Goal: Information Seeking & Learning: Check status

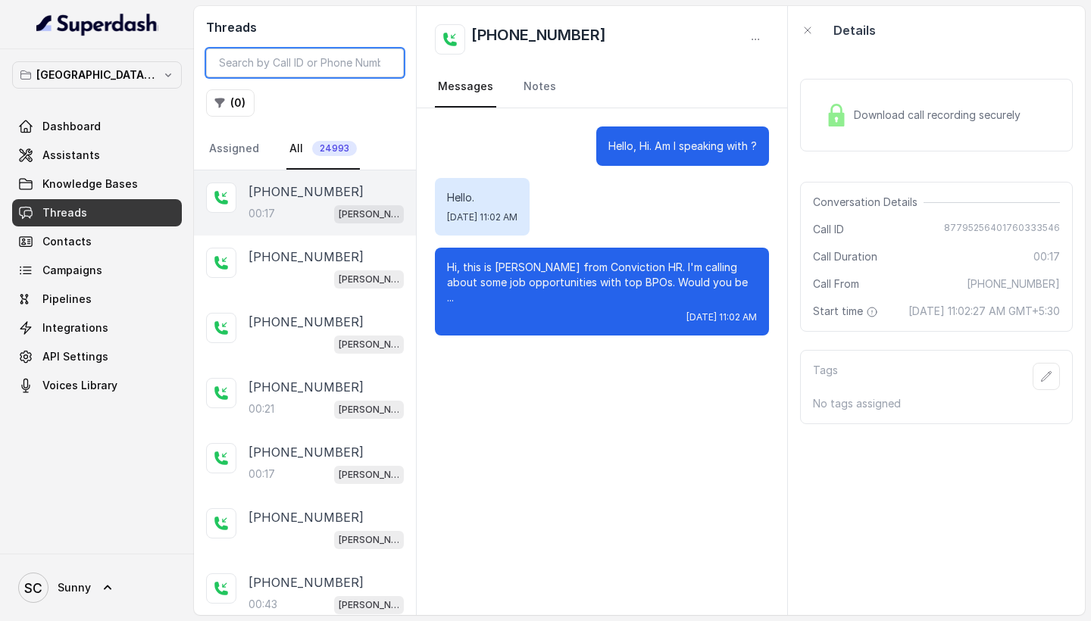
click at [265, 60] on input "search" at bounding box center [305, 63] width 198 height 29
type input "9"
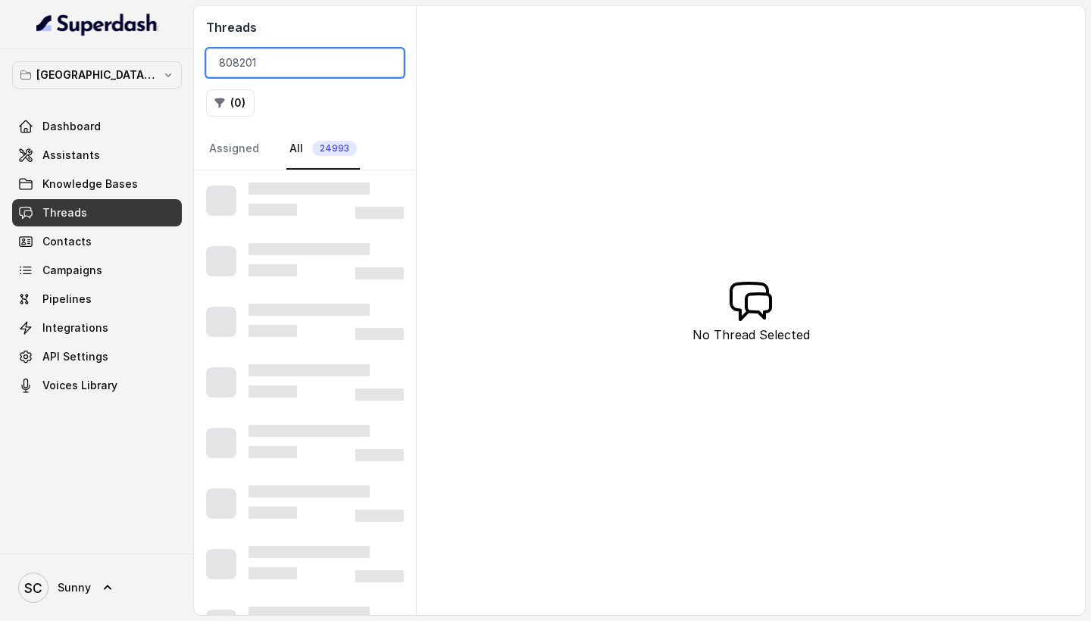
type input "808201"
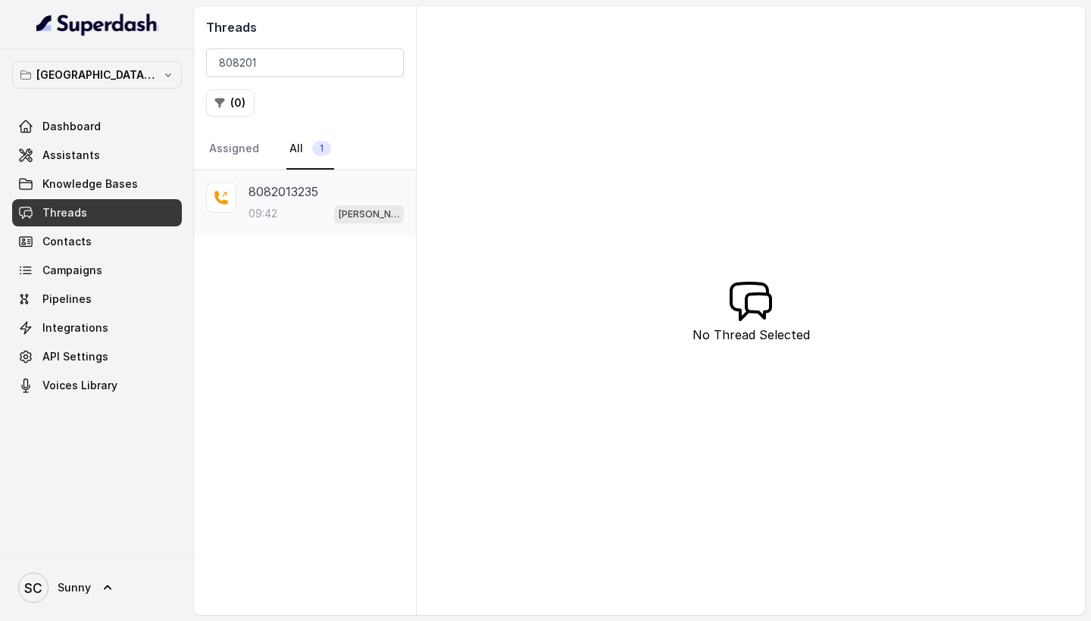
click at [299, 211] on div "09:42 [PERSON_NAME] Mumbai Conviction HR Outbound Assistant" at bounding box center [326, 214] width 155 height 20
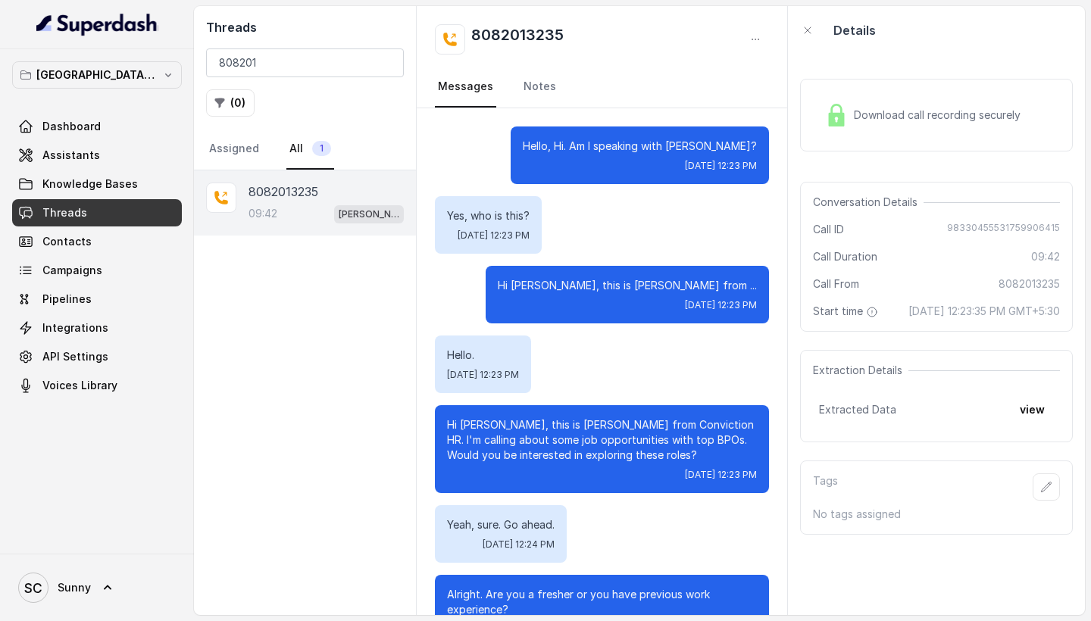
scroll to position [7084, 0]
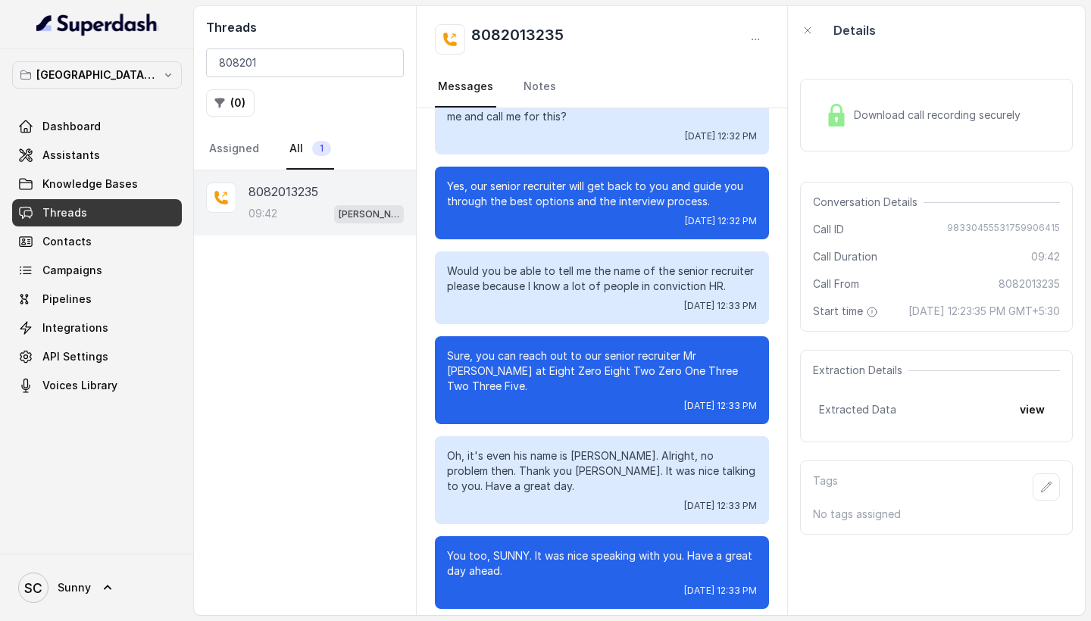
click at [855, 124] on div "Download call recording securely" at bounding box center [923, 115] width 208 height 35
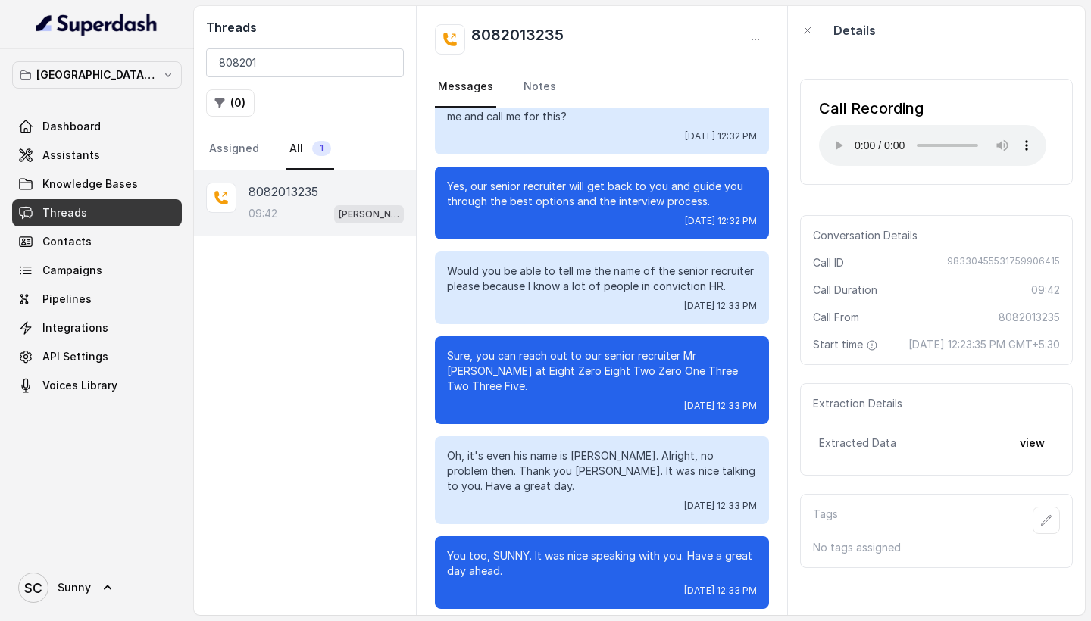
click at [835, 137] on audio "Your browser does not support the audio element." at bounding box center [932, 145] width 227 height 41
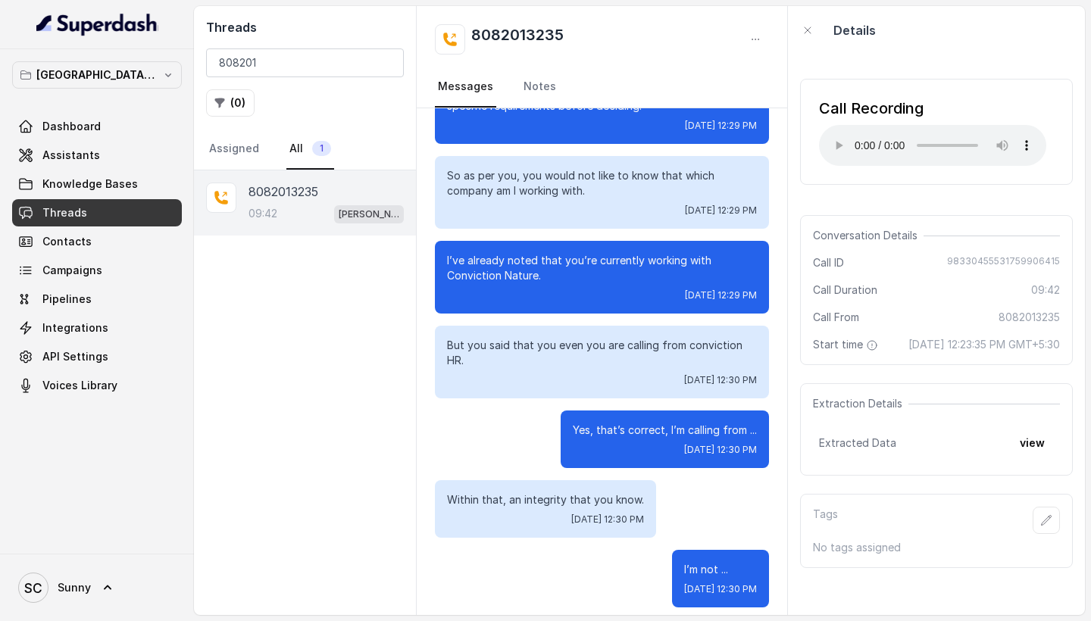
scroll to position [4473, 0]
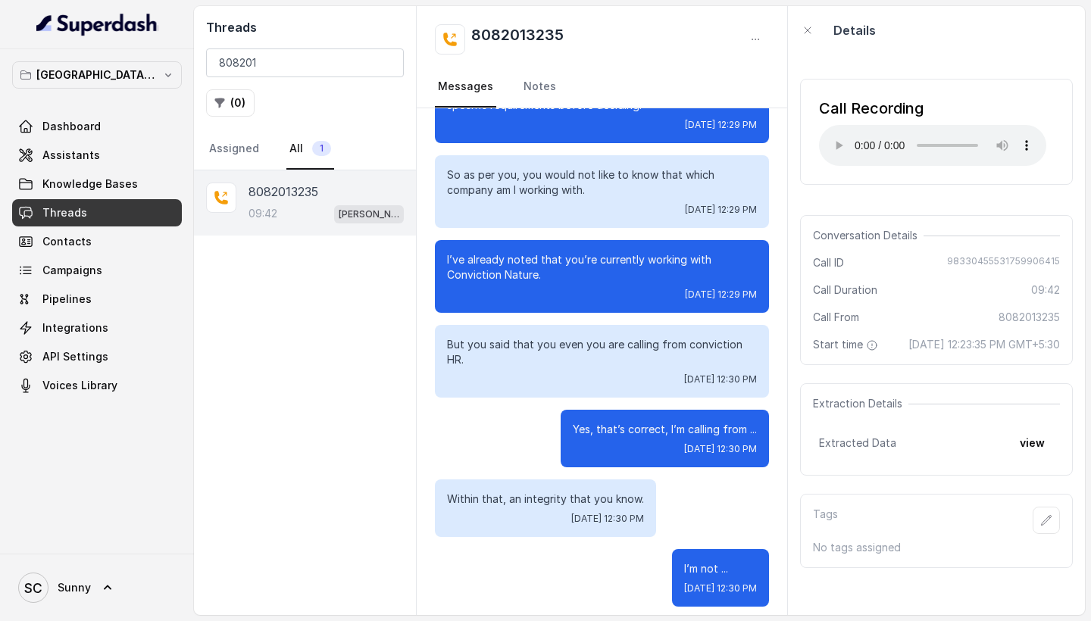
click at [928, 136] on audio "Your browser does not support the audio element." at bounding box center [932, 145] width 227 height 41
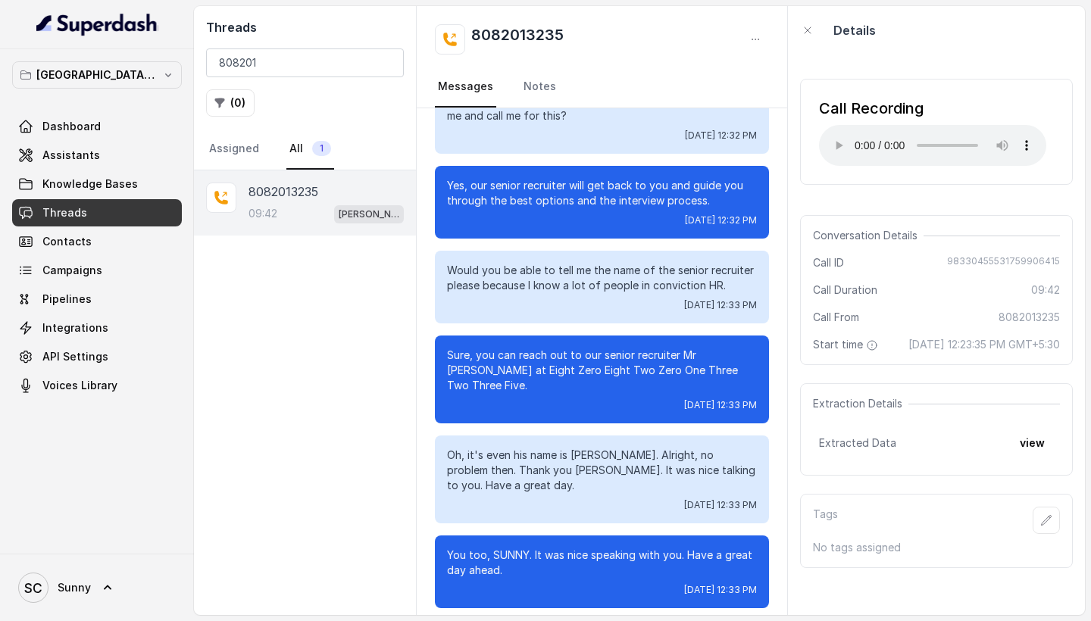
scroll to position [7084, 0]
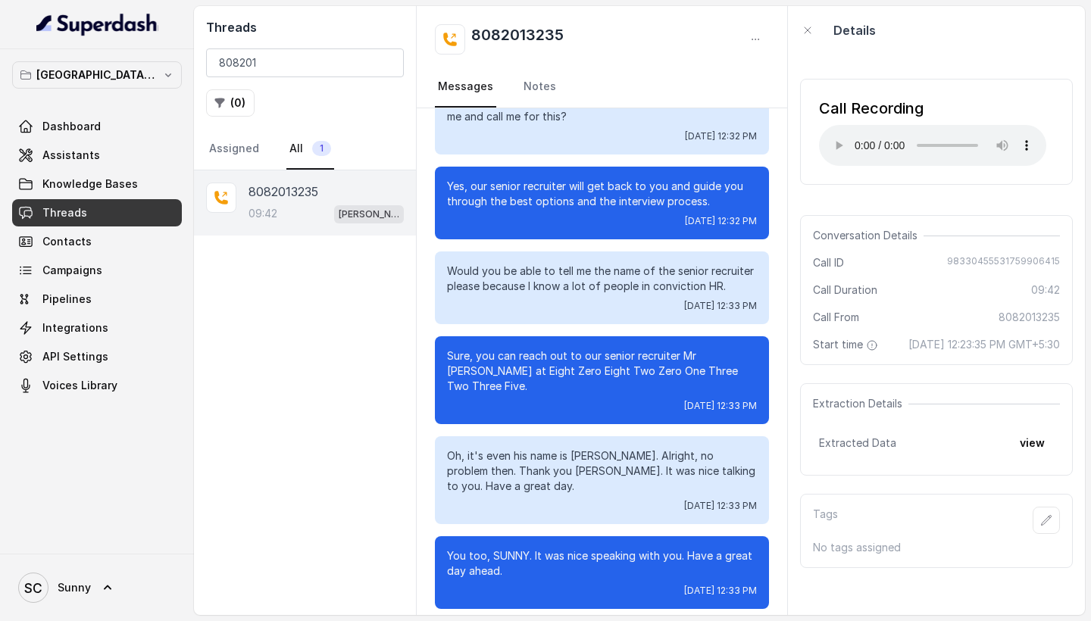
click at [966, 136] on audio "Your browser does not support the audio element." at bounding box center [932, 145] width 227 height 41
click at [388, 61] on input "808201" at bounding box center [305, 63] width 198 height 29
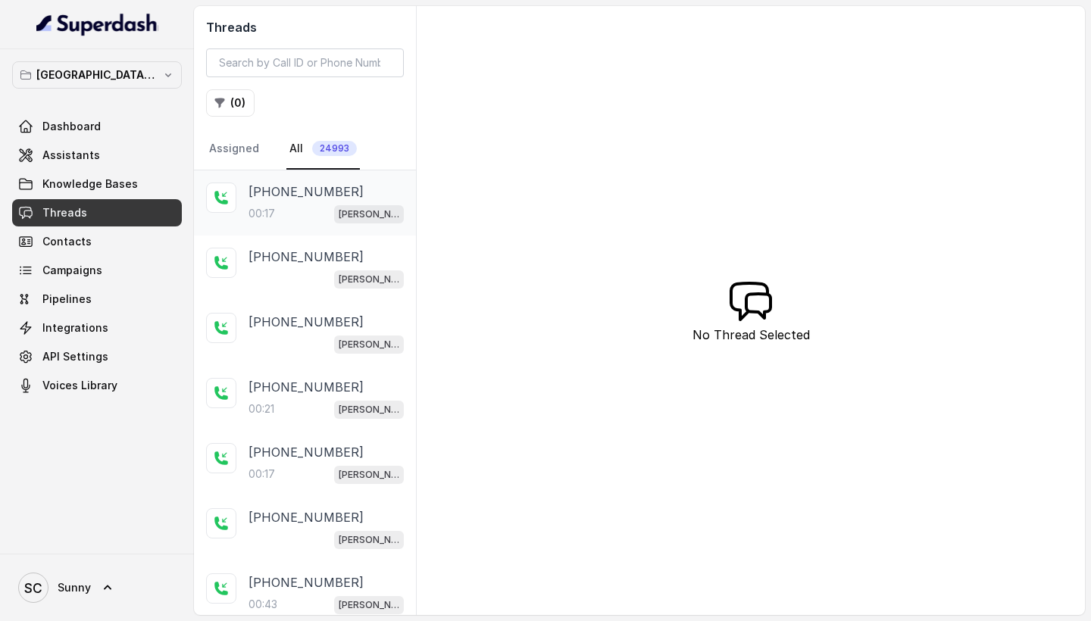
click at [245, 200] on div "[PHONE_NUMBER]:17 [PERSON_NAME] Mumbai Conviction HR Outbound Assistant" at bounding box center [305, 203] width 222 height 65
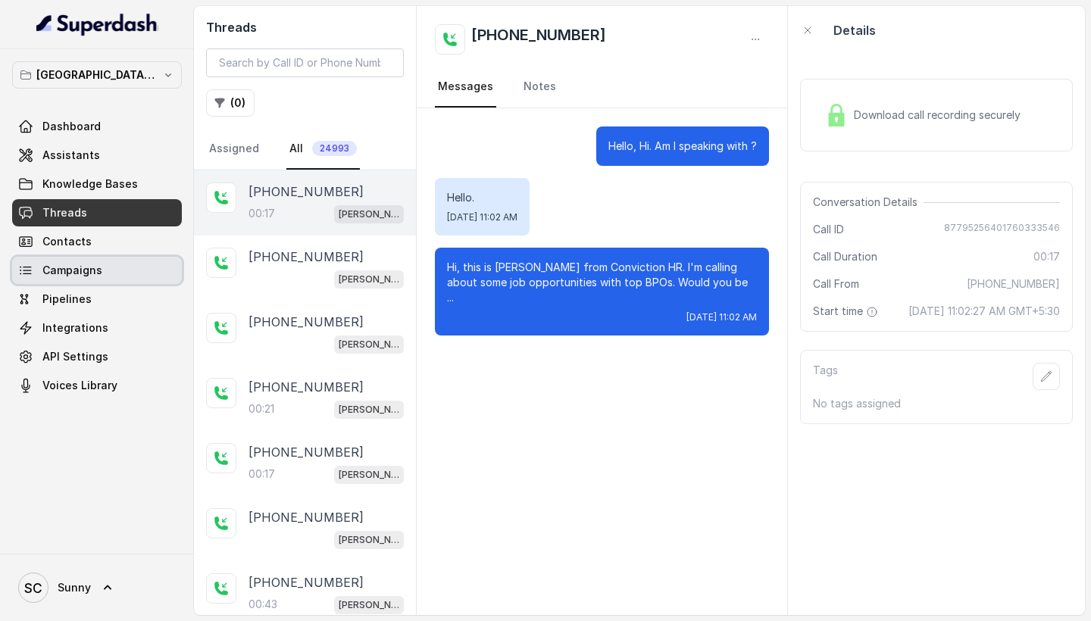
click at [80, 267] on span "Campaigns" at bounding box center [72, 270] width 60 height 15
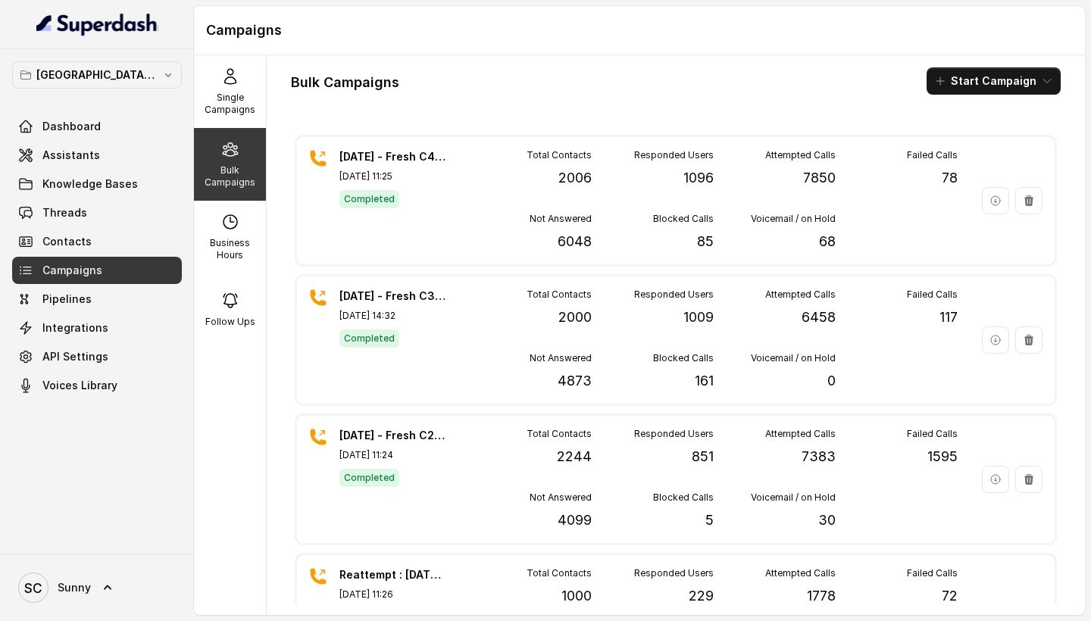
click at [690, 33] on h1 "Campaigns" at bounding box center [639, 30] width 867 height 24
click at [222, 236] on div "Business Hours" at bounding box center [230, 237] width 72 height 73
select select "[GEOGRAPHIC_DATA]/[GEOGRAPHIC_DATA]"
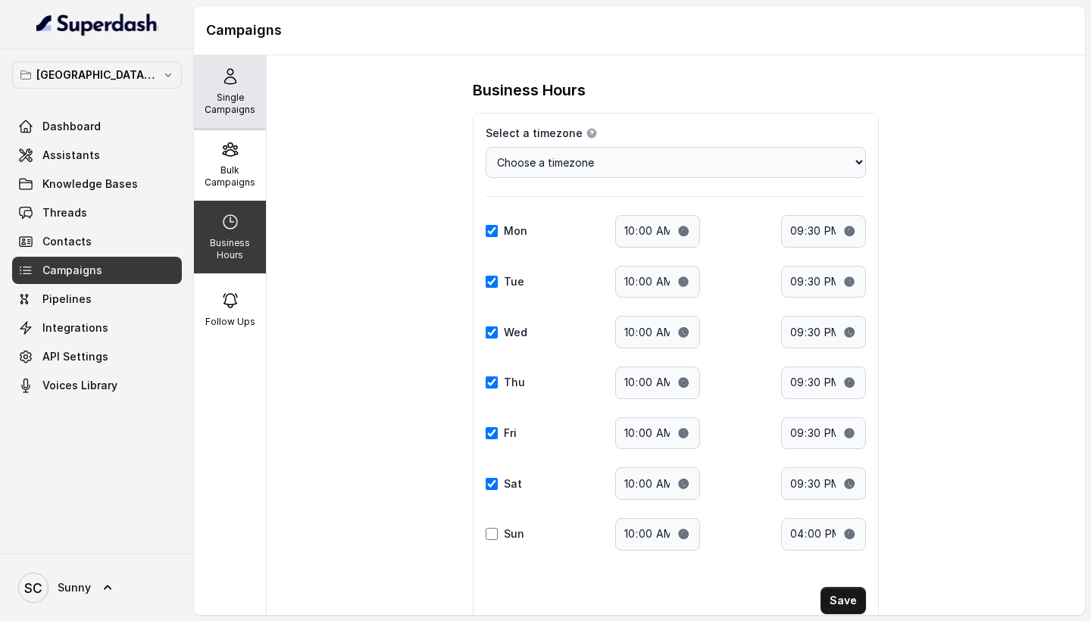
click at [231, 106] on p "Single Campaigns" at bounding box center [230, 104] width 60 height 24
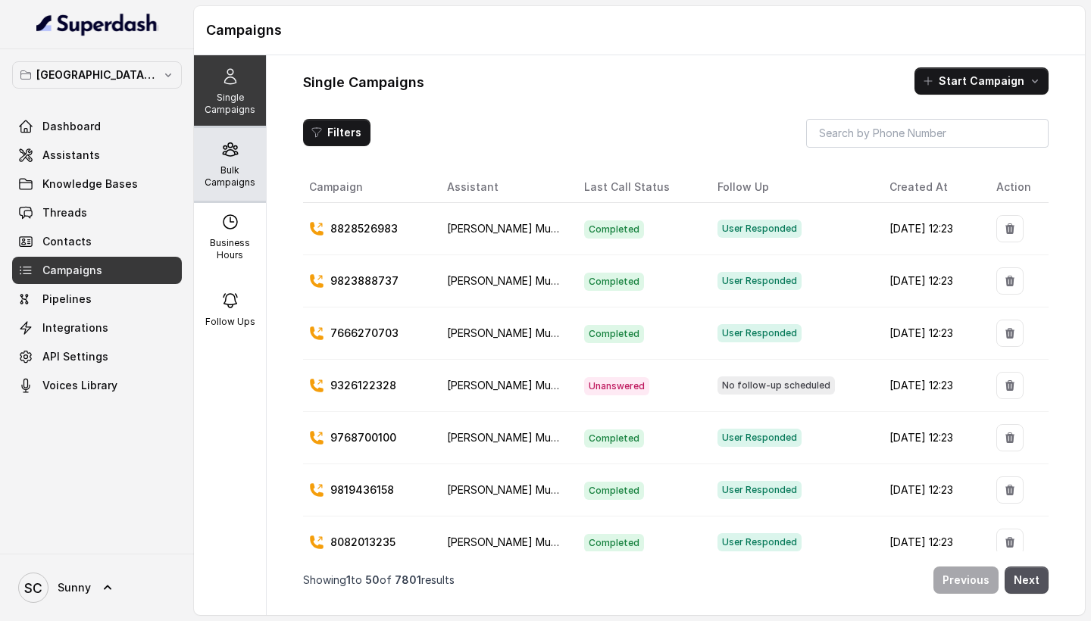
click at [227, 162] on div "Bulk Campaigns" at bounding box center [230, 164] width 72 height 73
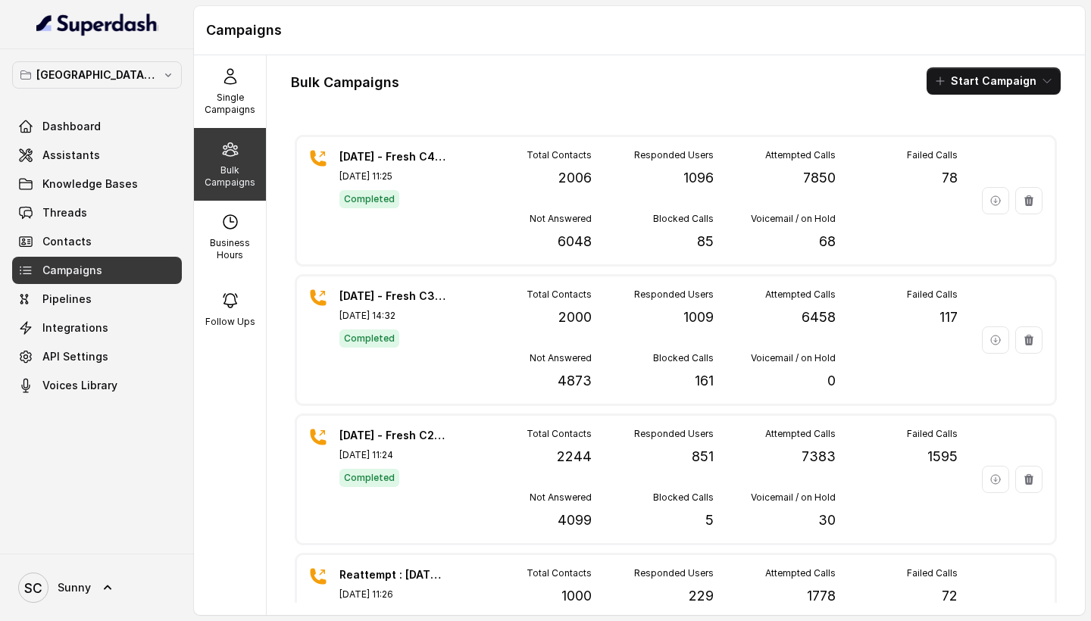
click at [67, 271] on span "Campaigns" at bounding box center [72, 270] width 60 height 15
click at [67, 126] on span "Dashboard" at bounding box center [71, 126] width 58 height 15
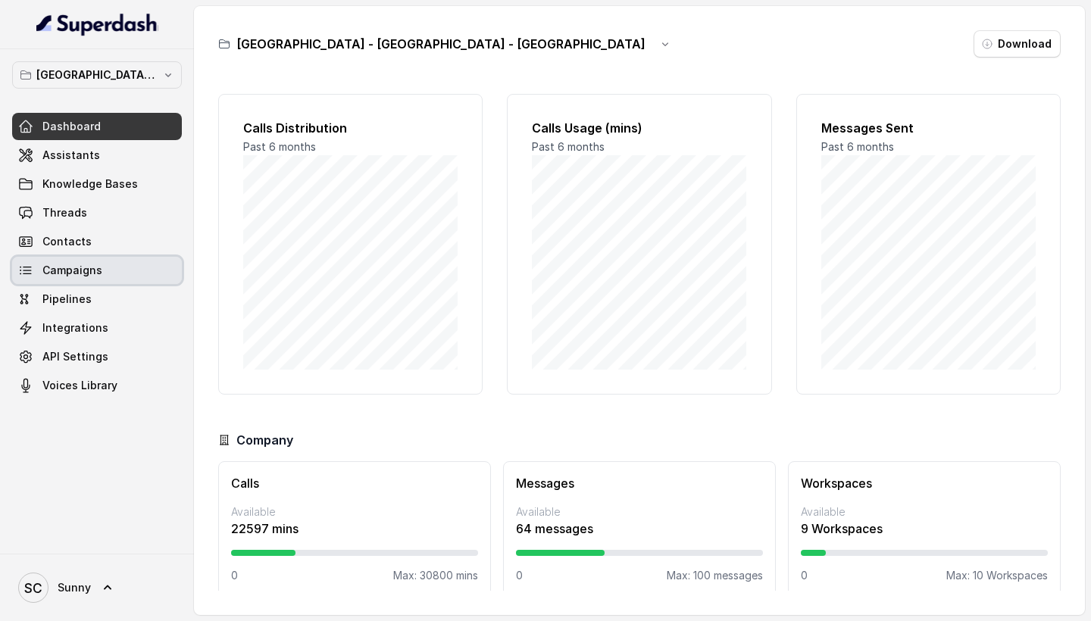
click at [74, 267] on span "Campaigns" at bounding box center [72, 270] width 60 height 15
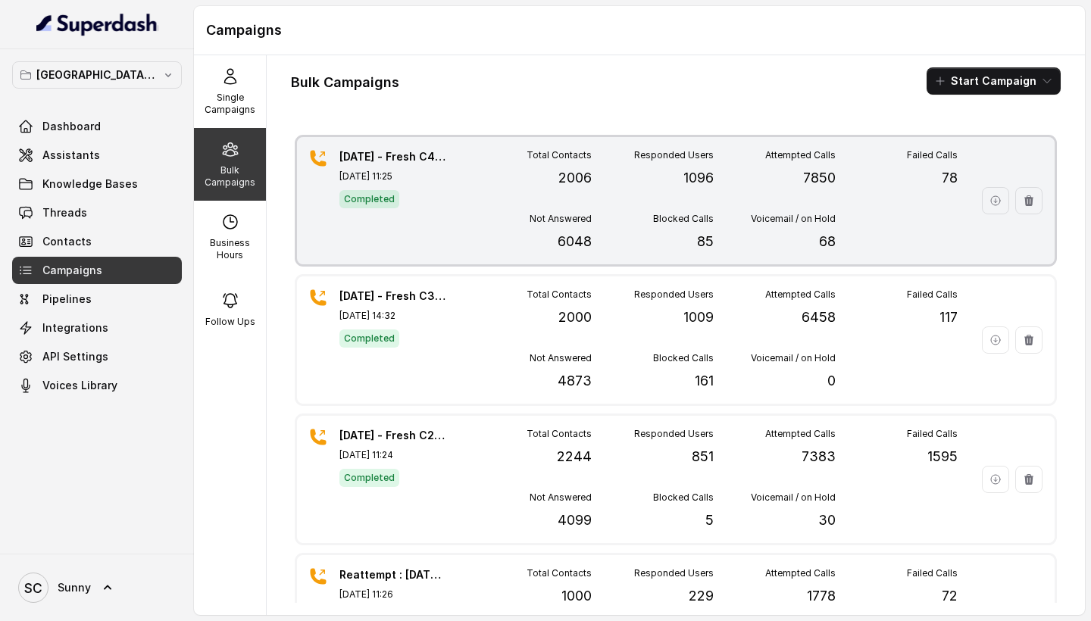
click at [585, 184] on p "2006" at bounding box center [575, 178] width 33 height 21
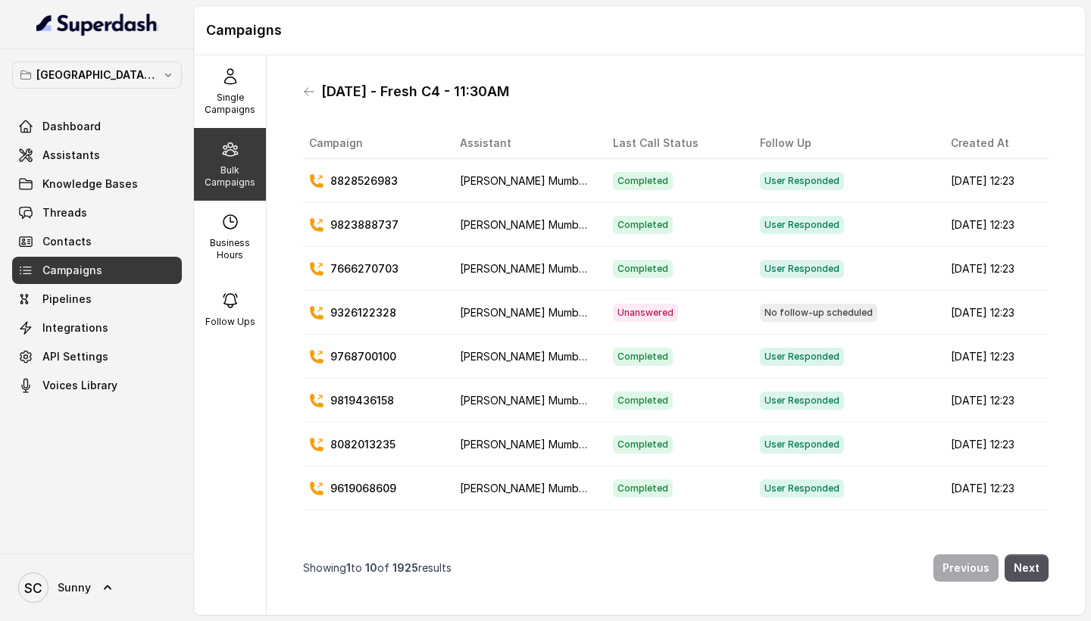
click at [229, 157] on icon at bounding box center [230, 149] width 18 height 18
click at [107, 128] on link "Dashboard" at bounding box center [97, 126] width 170 height 27
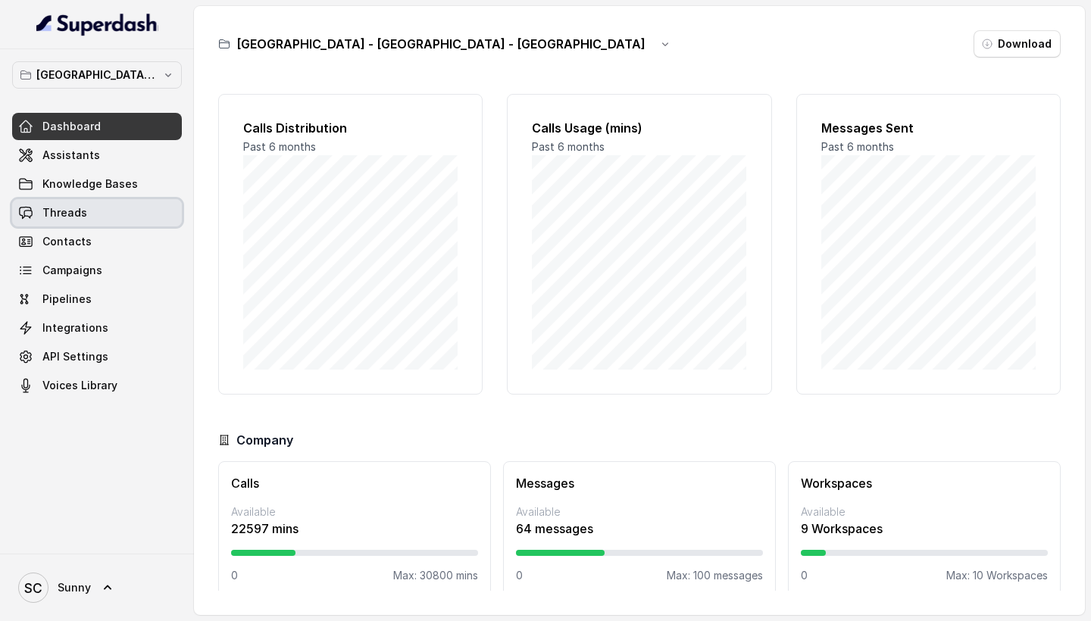
click at [89, 216] on link "Threads" at bounding box center [97, 212] width 170 height 27
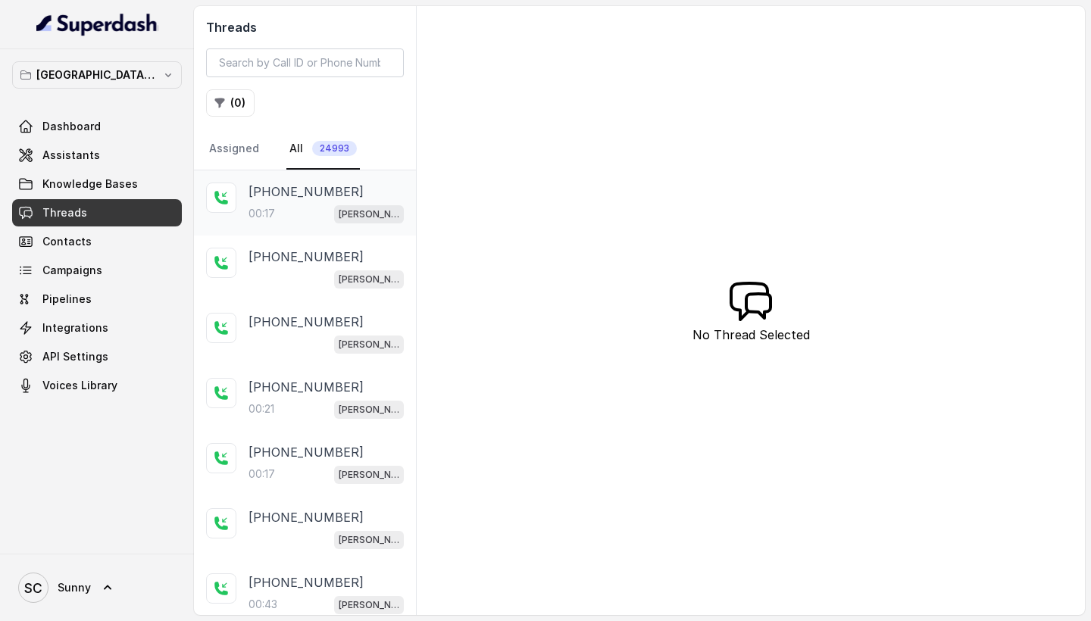
click at [308, 210] on div "00:17 [PERSON_NAME] Mumbai Conviction HR Outbound Assistant" at bounding box center [326, 214] width 155 height 20
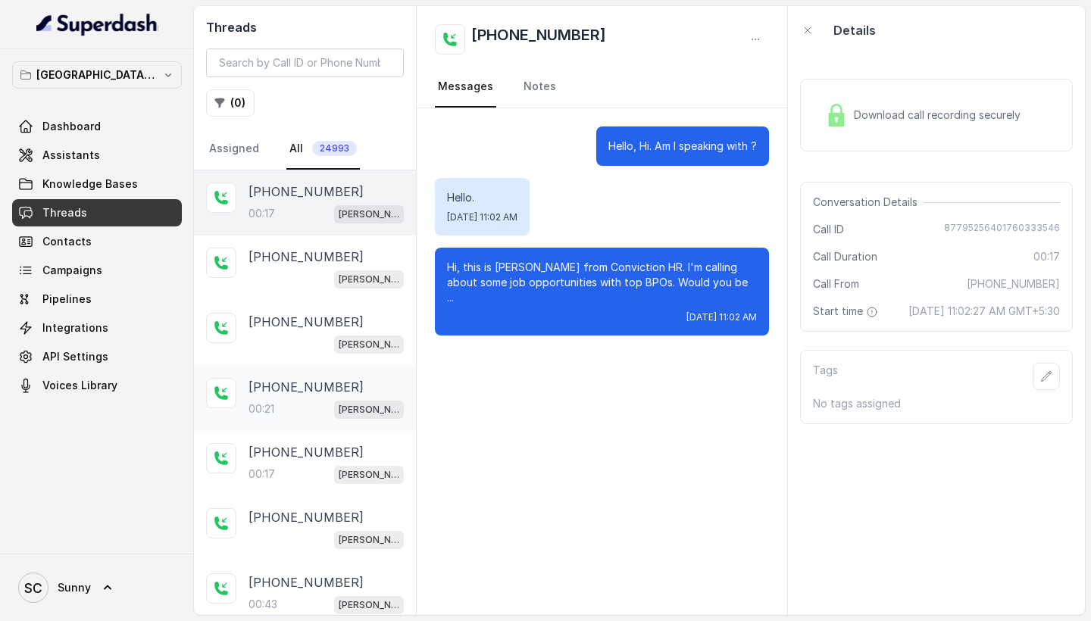
click at [261, 406] on p "00:21" at bounding box center [262, 409] width 26 height 15
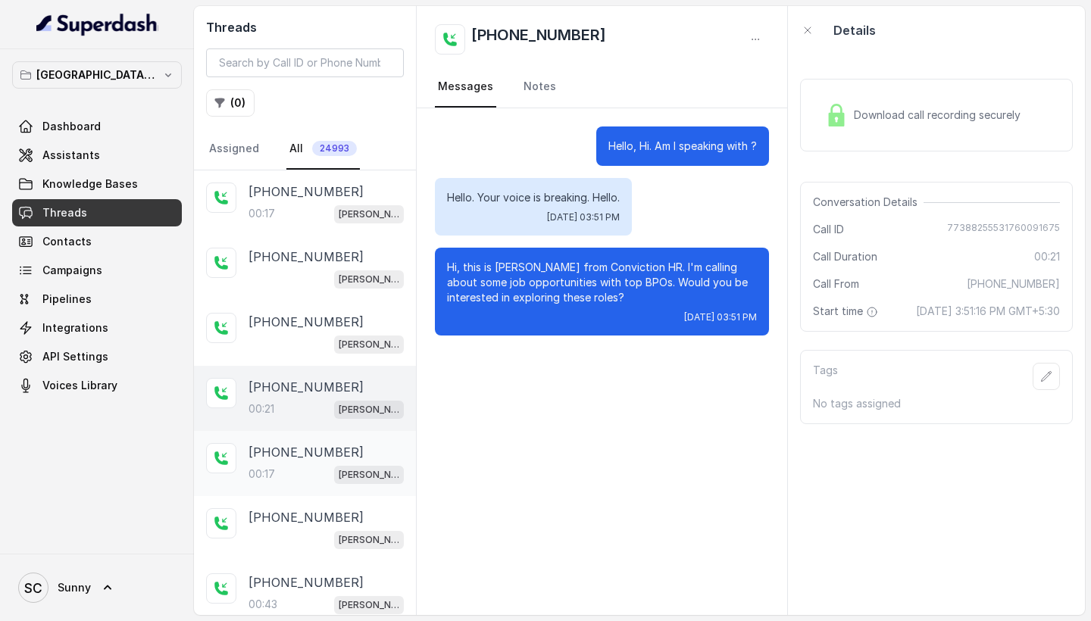
click at [263, 458] on p "[PHONE_NUMBER]" at bounding box center [306, 452] width 115 height 18
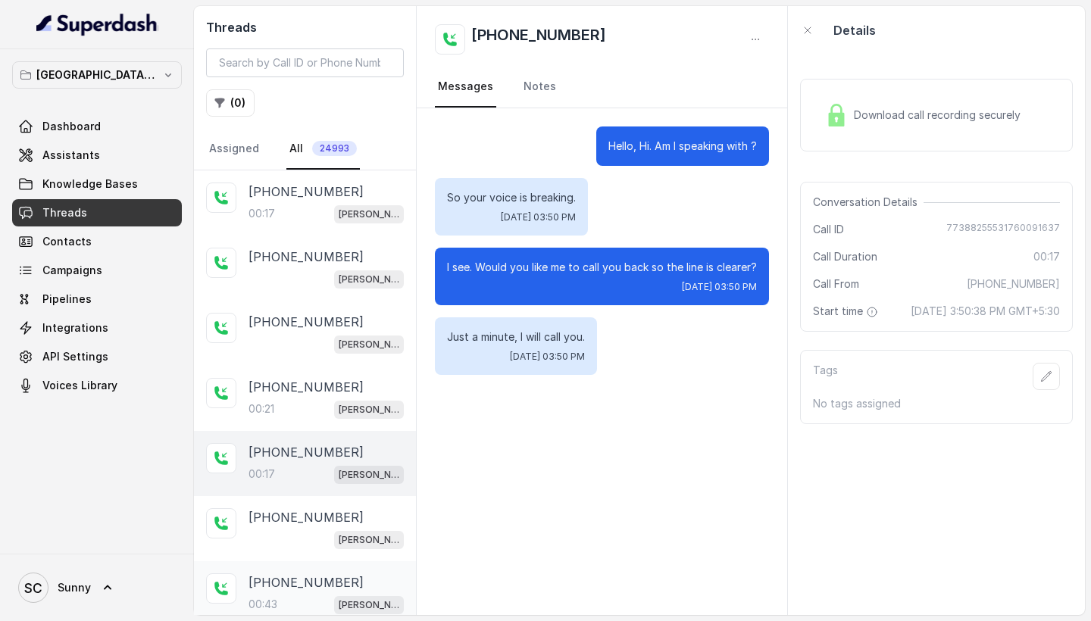
click at [279, 587] on p "[PHONE_NUMBER]" at bounding box center [306, 583] width 115 height 18
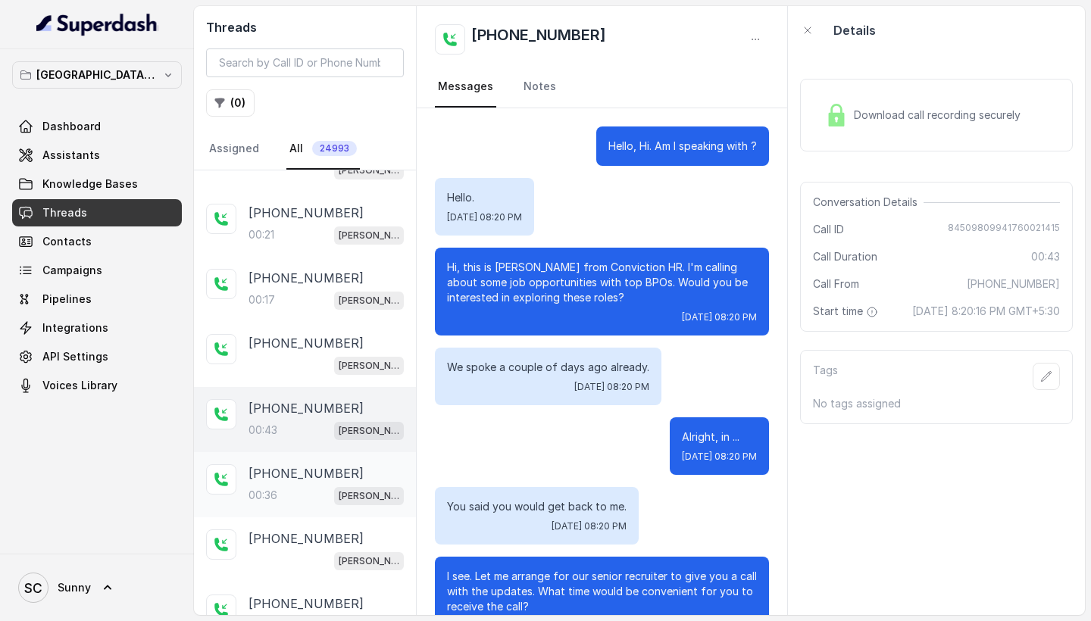
click at [260, 476] on p "[PHONE_NUMBER]" at bounding box center [306, 474] width 115 height 18
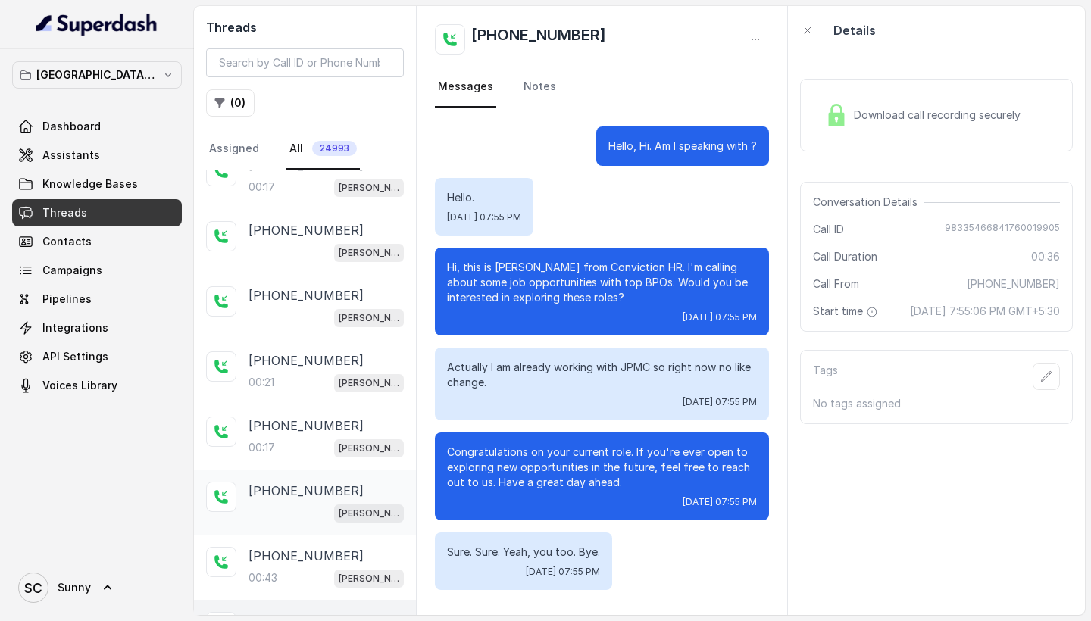
scroll to position [27, 0]
click at [278, 563] on p "[PHONE_NUMBER]" at bounding box center [306, 555] width 115 height 18
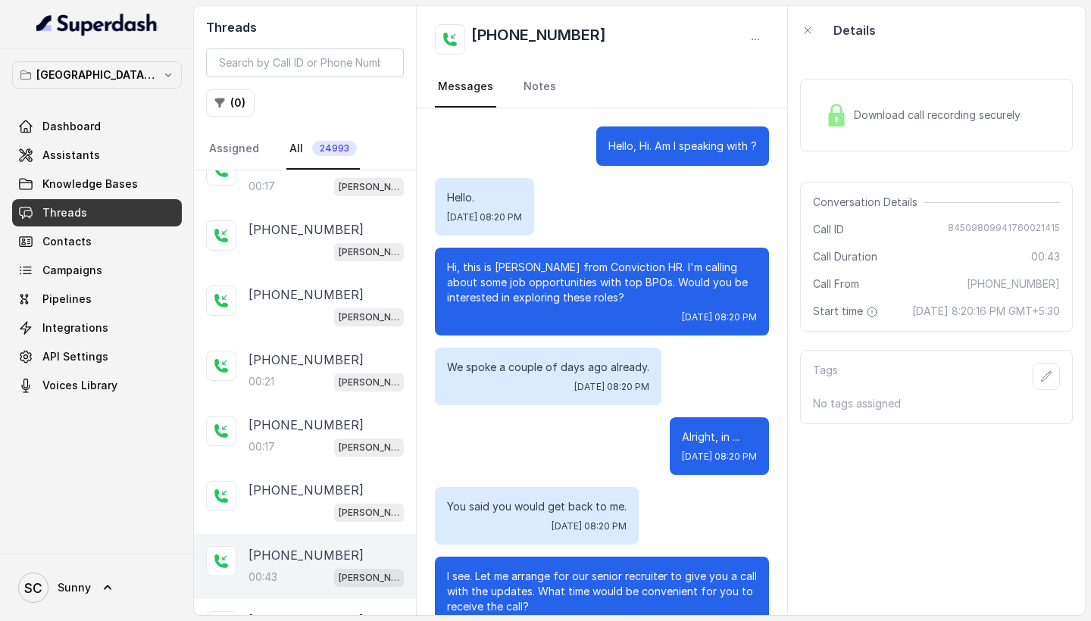
scroll to position [202, 0]
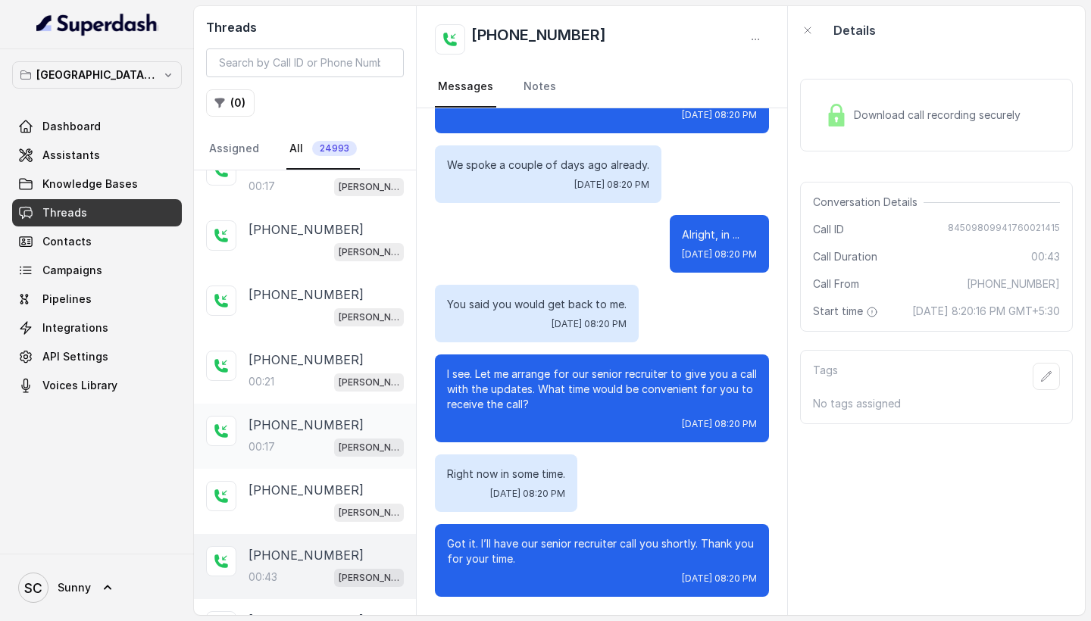
click at [292, 439] on div "00:17 [PERSON_NAME] Mumbai Conviction HR Outbound Assistant" at bounding box center [326, 447] width 155 height 20
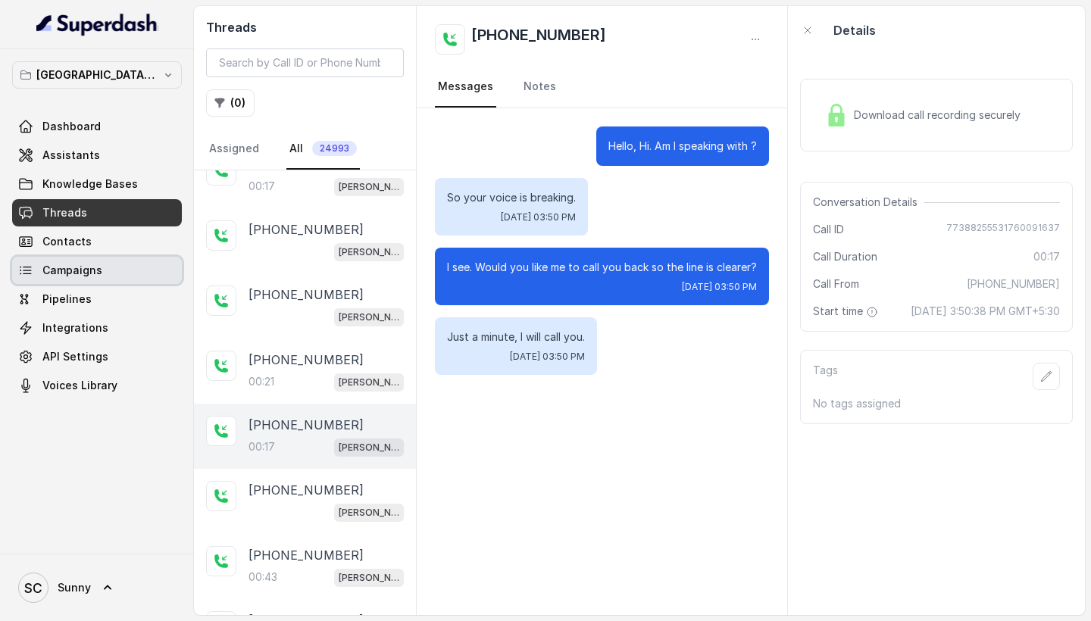
click at [79, 270] on span "Campaigns" at bounding box center [72, 270] width 60 height 15
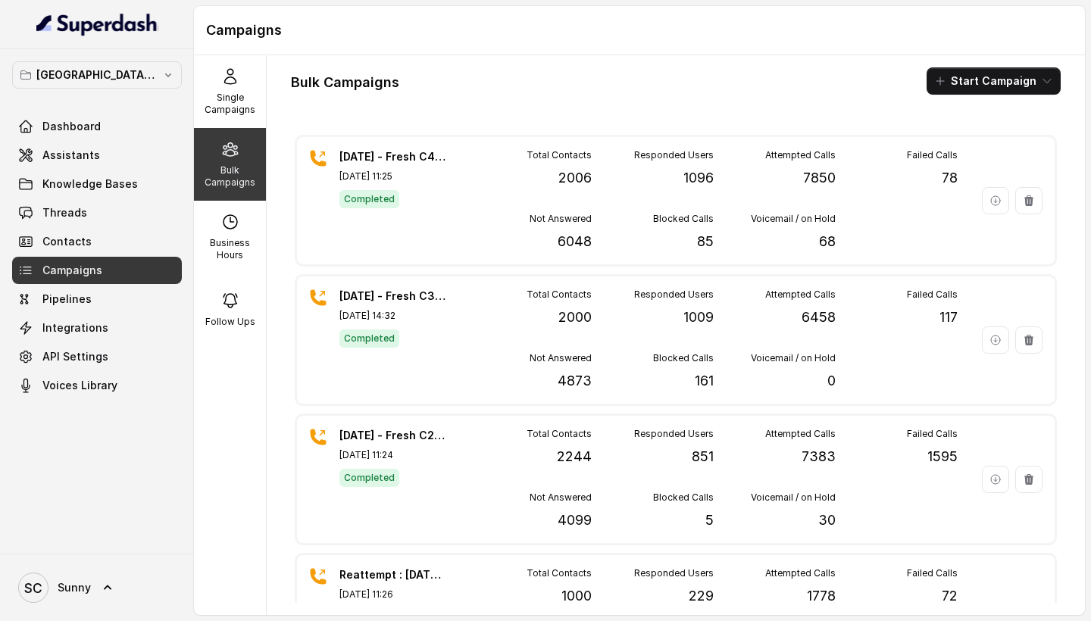
click at [95, 272] on span "Campaigns" at bounding box center [72, 270] width 60 height 15
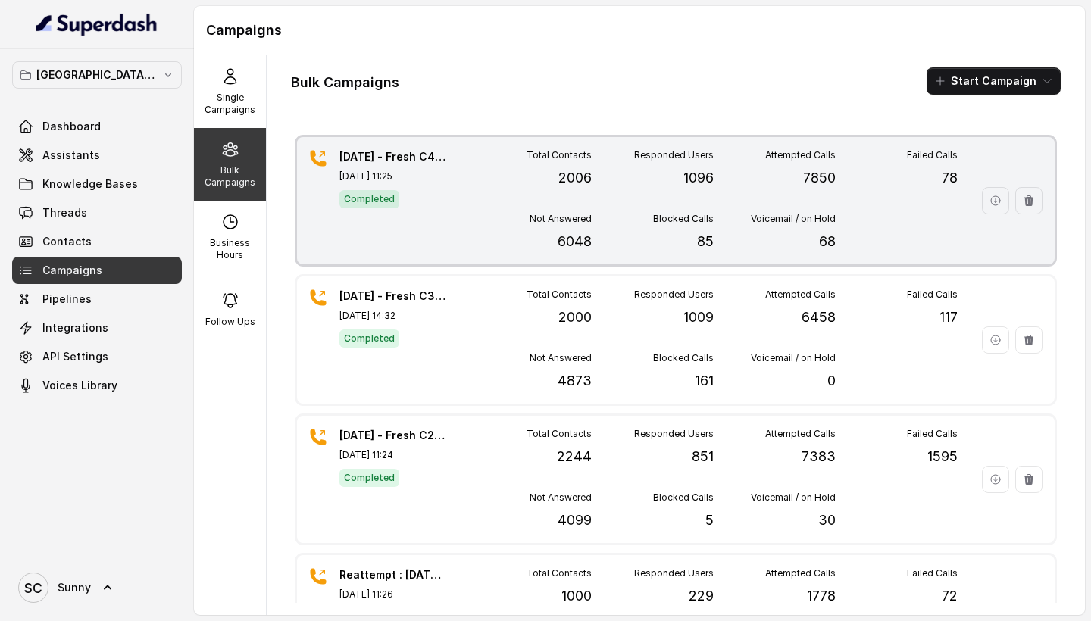
click at [455, 190] on div "[DATE] - Fresh C4 - 11:30AM [DATE], 11:25 Completed Total Contacts 2006 Respond…" at bounding box center [676, 200] width 758 height 127
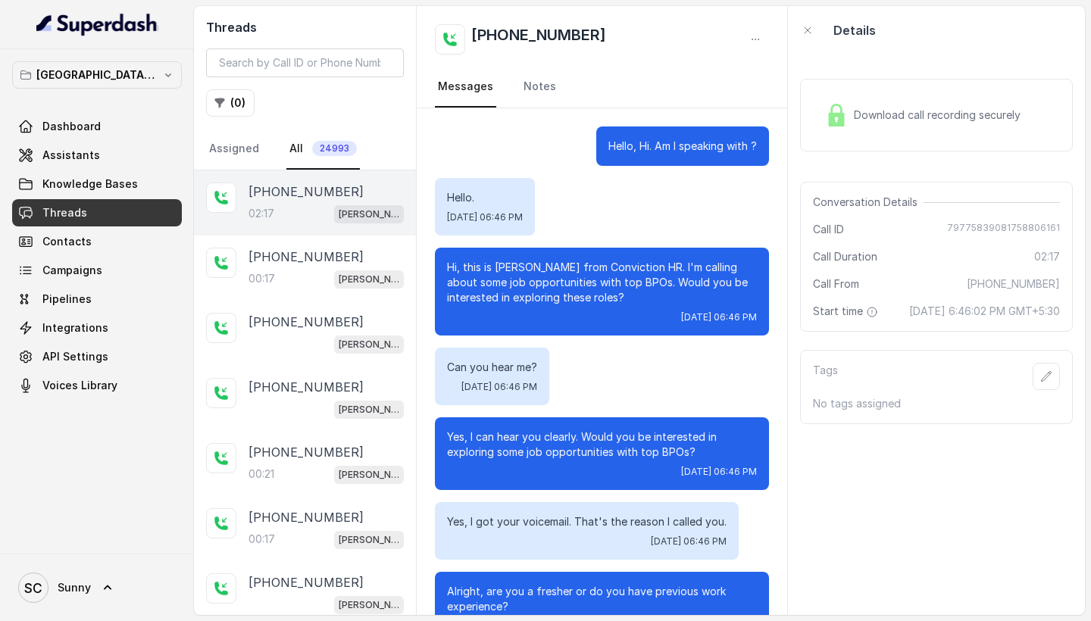
scroll to position [1360, 0]
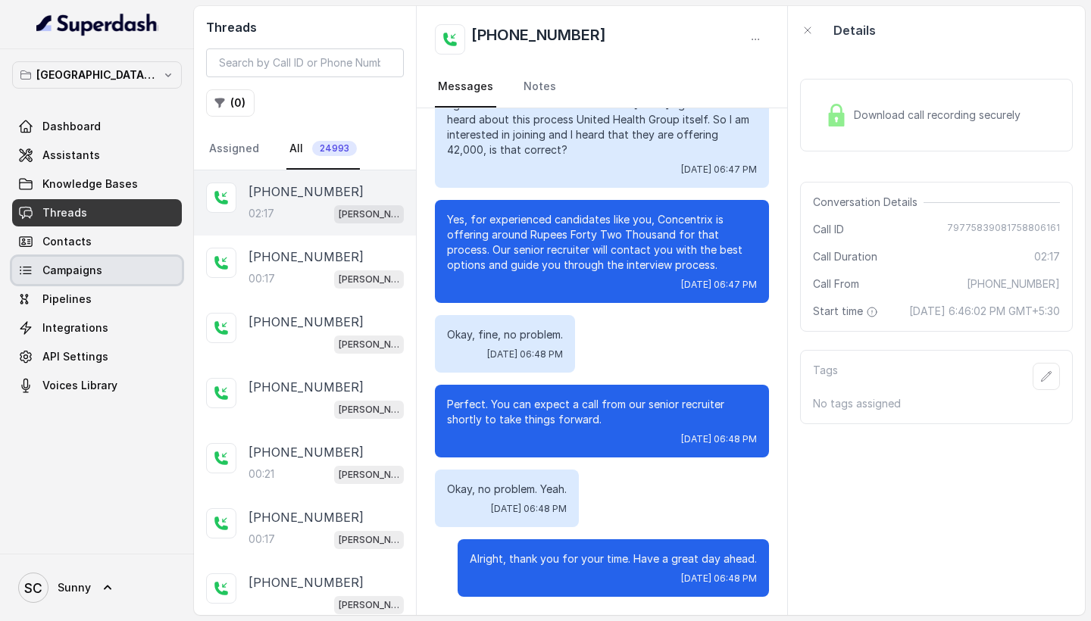
click at [59, 266] on span "Campaigns" at bounding box center [72, 270] width 60 height 15
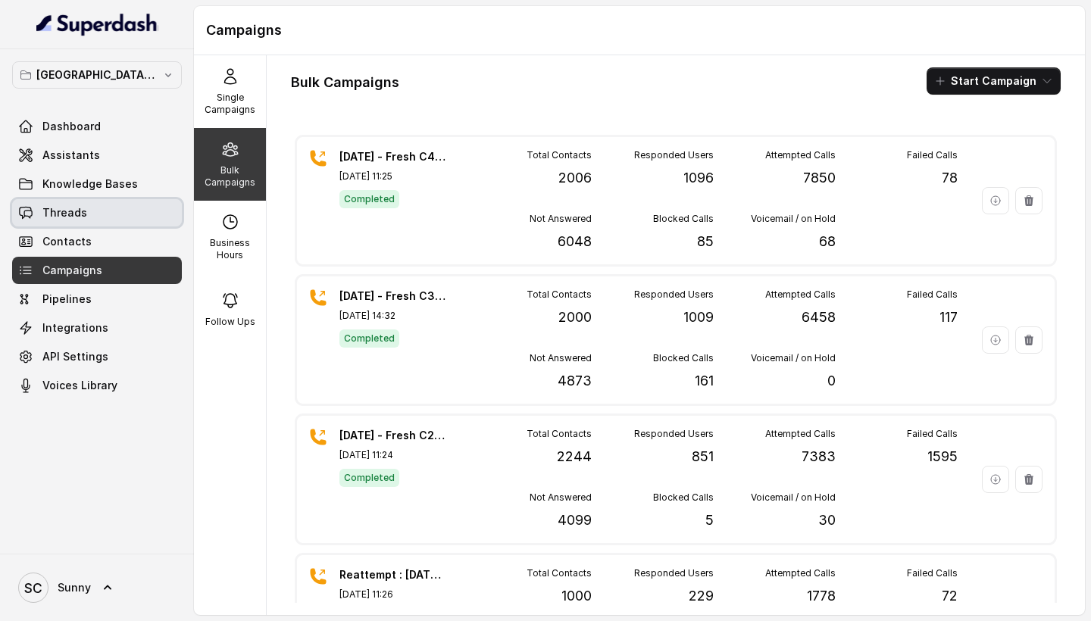
click at [70, 211] on span "Threads" at bounding box center [64, 212] width 45 height 15
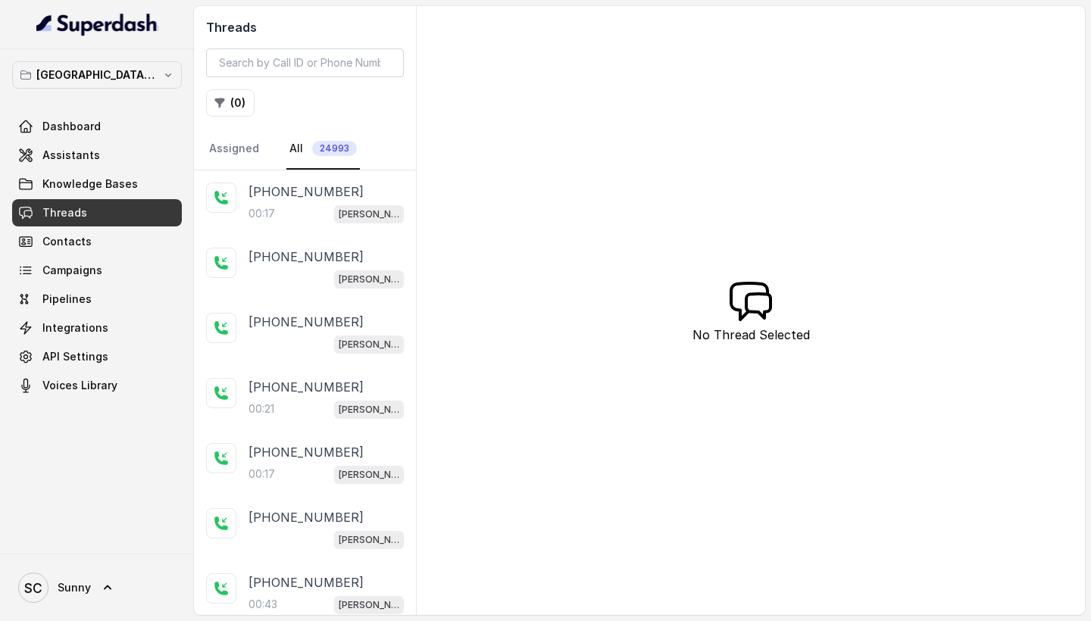
click at [283, 234] on div "[PHONE_NUMBER]:17 [PERSON_NAME] Mumbai Conviction HR Outbound Assistant" at bounding box center [305, 203] width 222 height 65
